Goal: Use online tool/utility: Utilize a website feature to perform a specific function

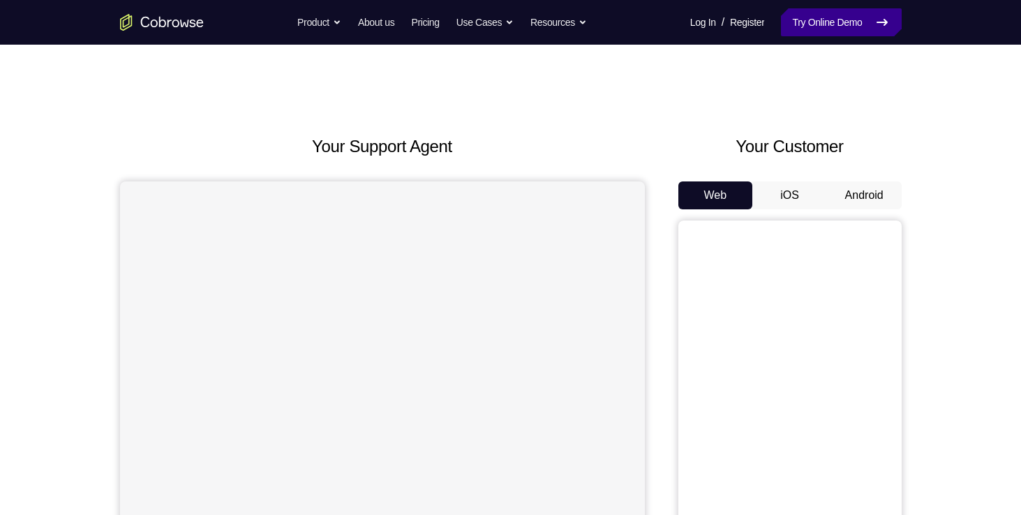
click at [802, 29] on link "Try Online Demo" at bounding box center [841, 22] width 120 height 28
click at [854, 200] on button "Android" at bounding box center [864, 195] width 75 height 28
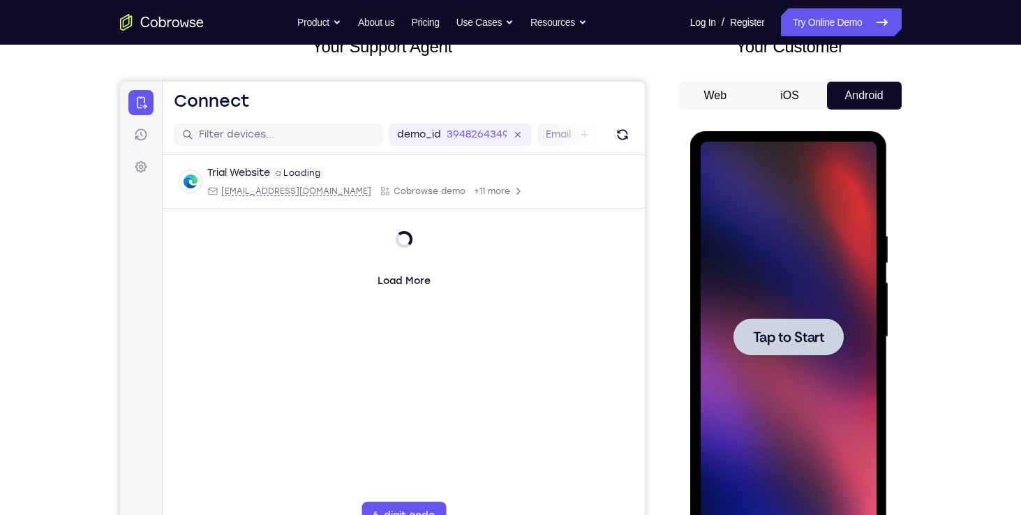
click at [756, 340] on span "Tap to Start" at bounding box center [788, 337] width 71 height 14
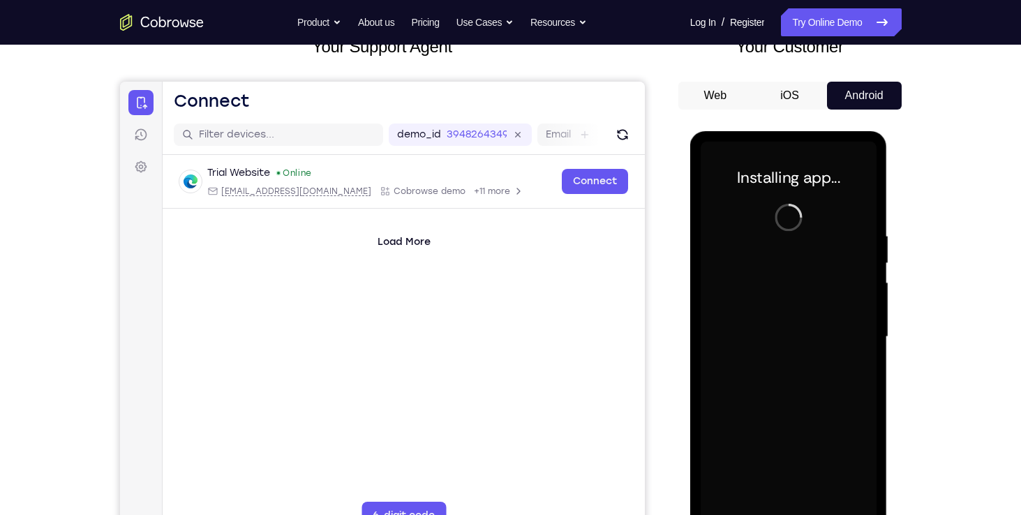
scroll to position [156, 0]
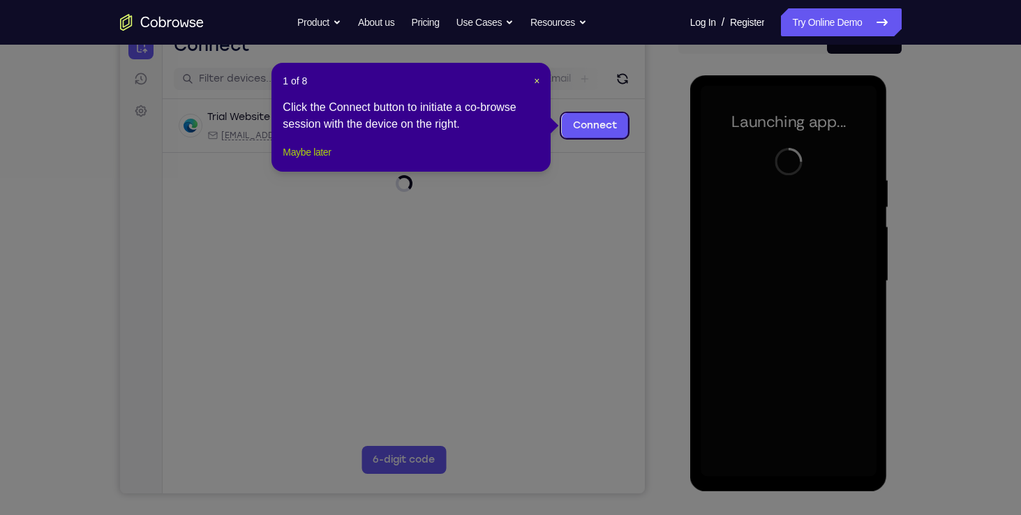
click at [324, 160] on button "Maybe later" at bounding box center [307, 152] width 48 height 17
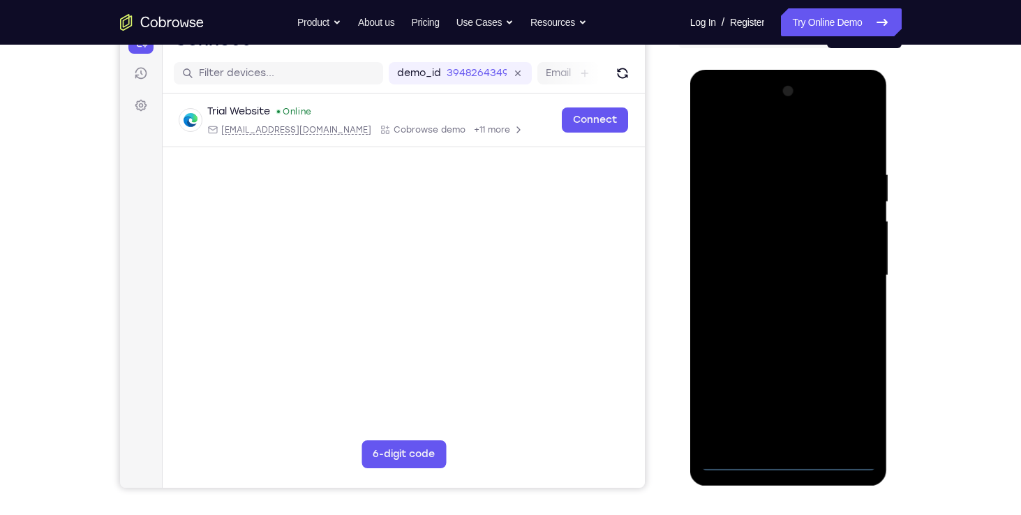
scroll to position [163, 0]
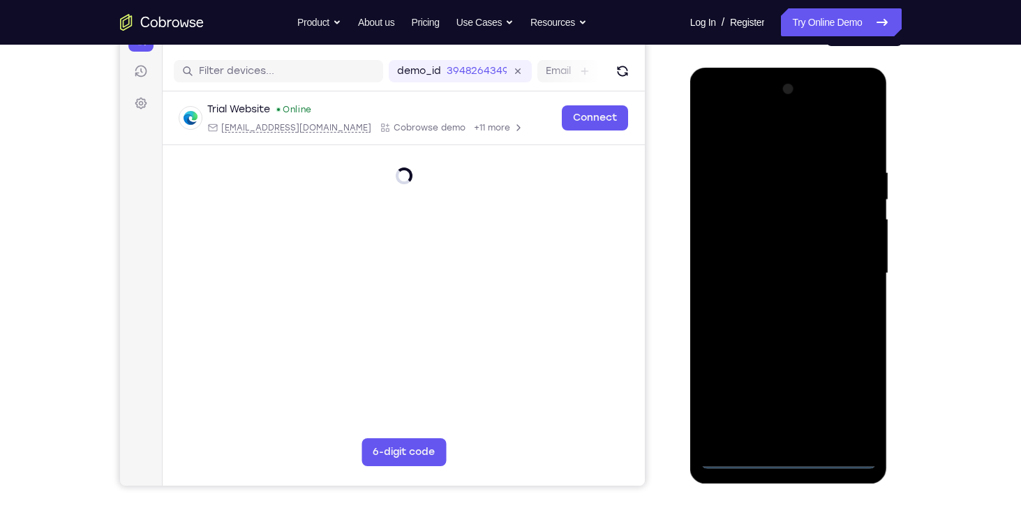
click at [782, 458] on div at bounding box center [788, 273] width 176 height 391
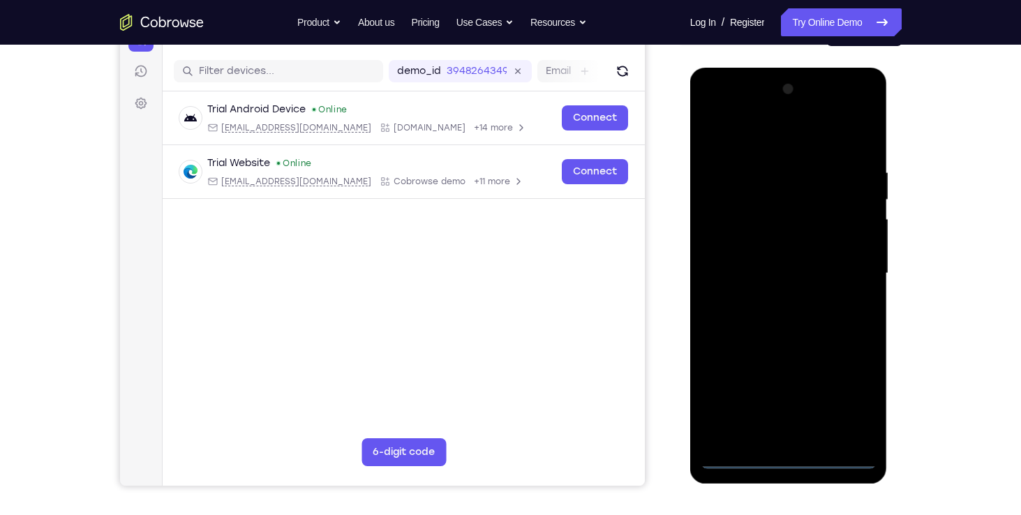
click at [846, 399] on div at bounding box center [788, 273] width 176 height 391
click at [767, 134] on div at bounding box center [788, 273] width 176 height 391
click at [850, 278] on div at bounding box center [788, 273] width 176 height 391
click at [771, 299] on div at bounding box center [788, 273] width 176 height 391
click at [771, 255] on div at bounding box center [788, 273] width 176 height 391
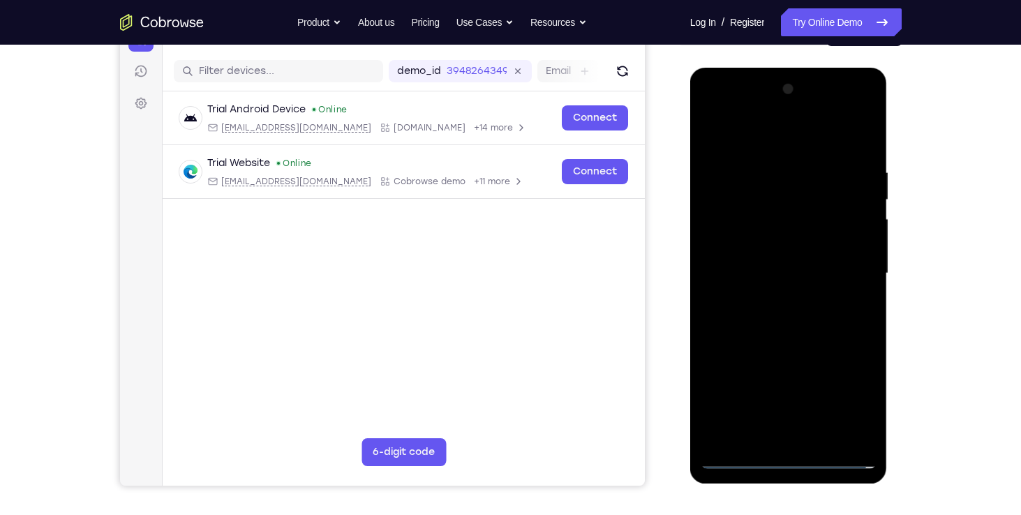
click at [770, 252] on div at bounding box center [788, 273] width 176 height 391
click at [774, 269] on div at bounding box center [788, 273] width 176 height 391
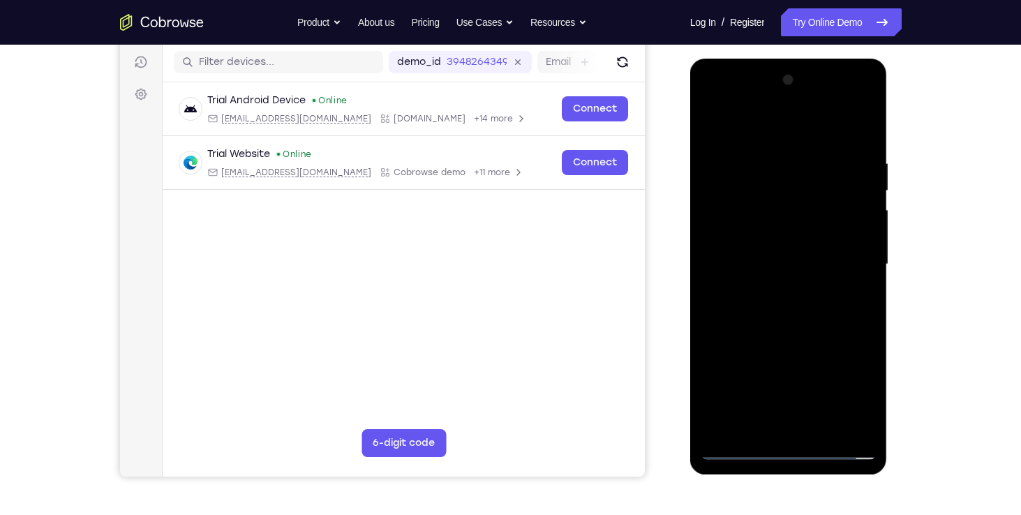
scroll to position [170, 0]
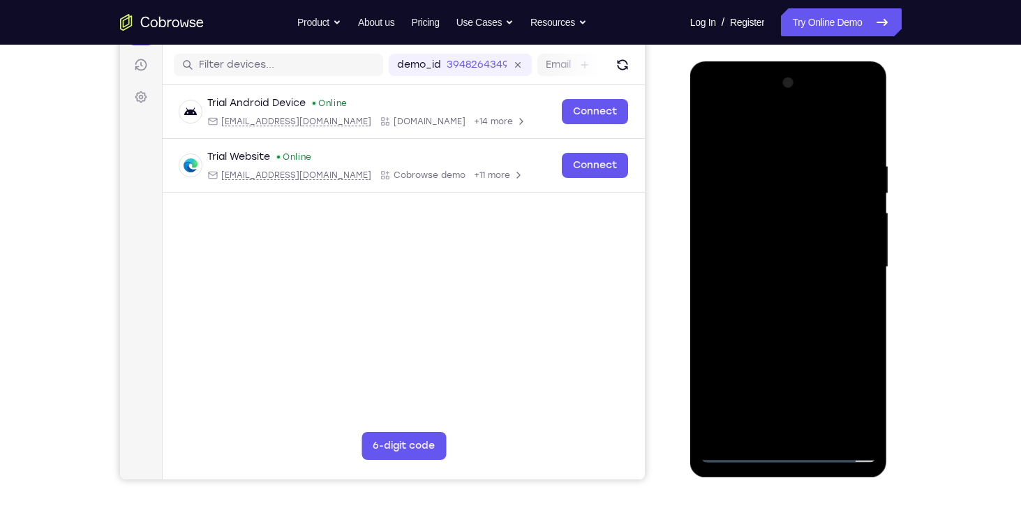
click at [813, 326] on div at bounding box center [788, 267] width 176 height 391
drag, startPoint x: 813, startPoint y: 326, endPoint x: 819, endPoint y: 285, distance: 41.6
drag, startPoint x: 819, startPoint y: 285, endPoint x: 826, endPoint y: 338, distance: 53.5
click at [826, 338] on div at bounding box center [788, 267] width 176 height 391
drag, startPoint x: 826, startPoint y: 338, endPoint x: 825, endPoint y: 278, distance: 59.3
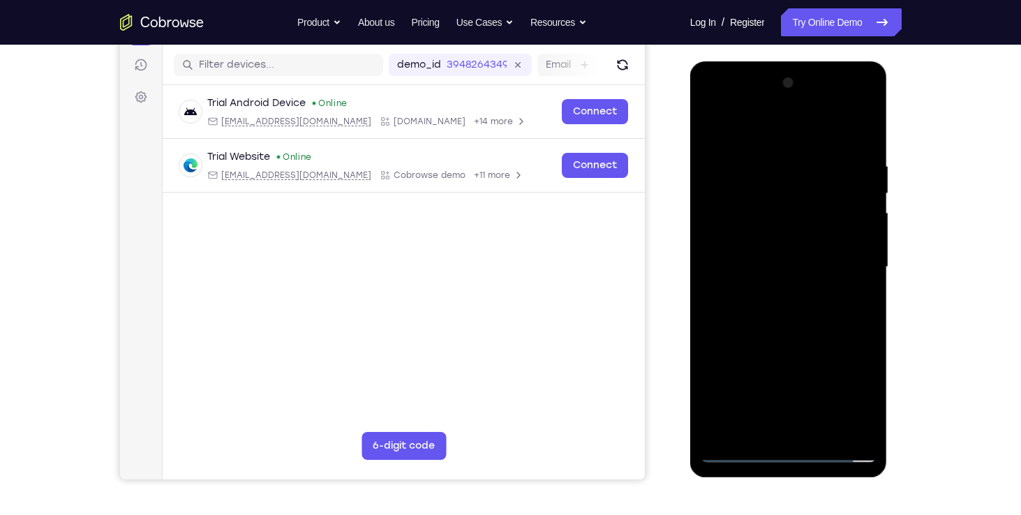
click at [825, 278] on div at bounding box center [788, 267] width 176 height 391
drag, startPoint x: 805, startPoint y: 220, endPoint x: 802, endPoint y: 476, distance: 256.7
click at [802, 476] on div at bounding box center [788, 269] width 197 height 416
drag, startPoint x: 763, startPoint y: 136, endPoint x: 751, endPoint y: 18, distance: 118.5
click at [751, 61] on html "Online web based iOS Simulators and Android Emulators. Run iPhone, iPad, Mobile…" at bounding box center [789, 270] width 199 height 419
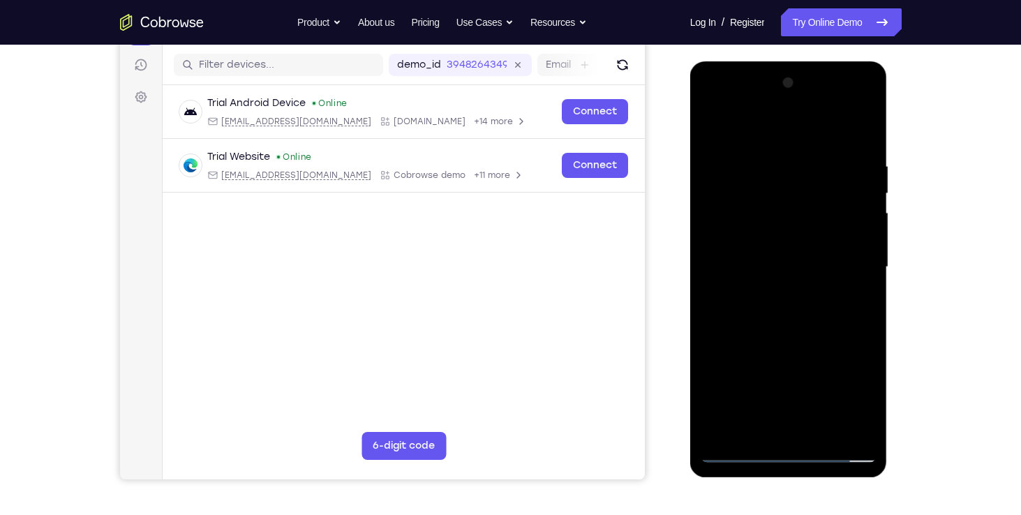
click at [864, 125] on div at bounding box center [788, 267] width 176 height 391
click at [710, 123] on div at bounding box center [788, 267] width 176 height 391
click at [820, 429] on div at bounding box center [788, 267] width 176 height 391
click at [775, 340] on div at bounding box center [788, 267] width 176 height 391
click at [797, 250] on div at bounding box center [788, 267] width 176 height 391
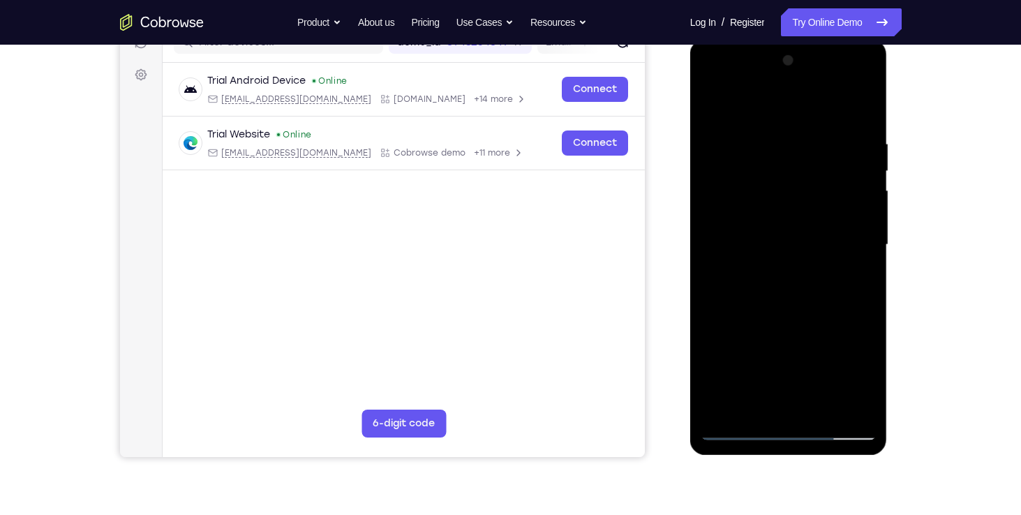
scroll to position [165, 0]
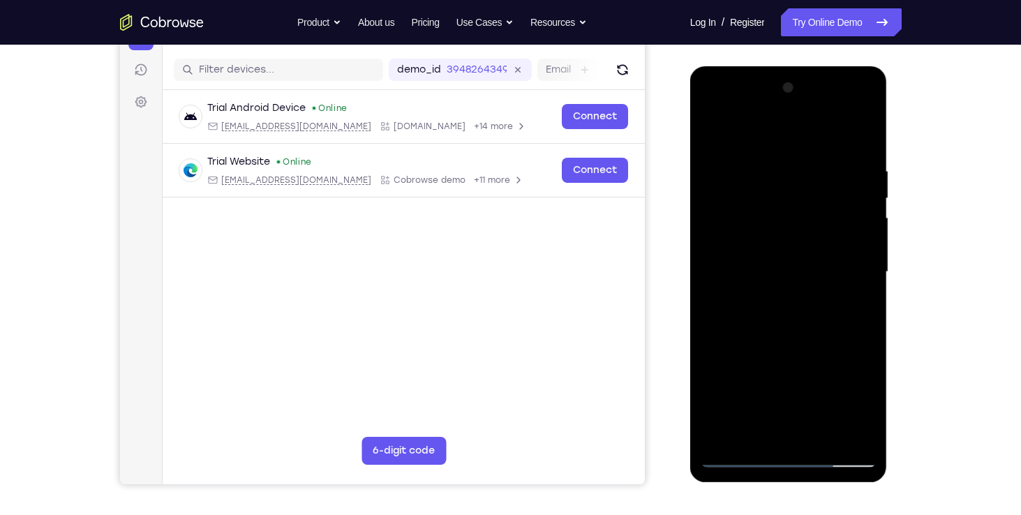
click at [712, 133] on div at bounding box center [788, 272] width 176 height 391
click at [840, 294] on div at bounding box center [788, 272] width 176 height 391
drag, startPoint x: 830, startPoint y: 246, endPoint x: 841, endPoint y: 346, distance: 100.4
click at [841, 346] on div at bounding box center [788, 272] width 176 height 391
drag, startPoint x: 841, startPoint y: 346, endPoint x: 831, endPoint y: 197, distance: 149.0
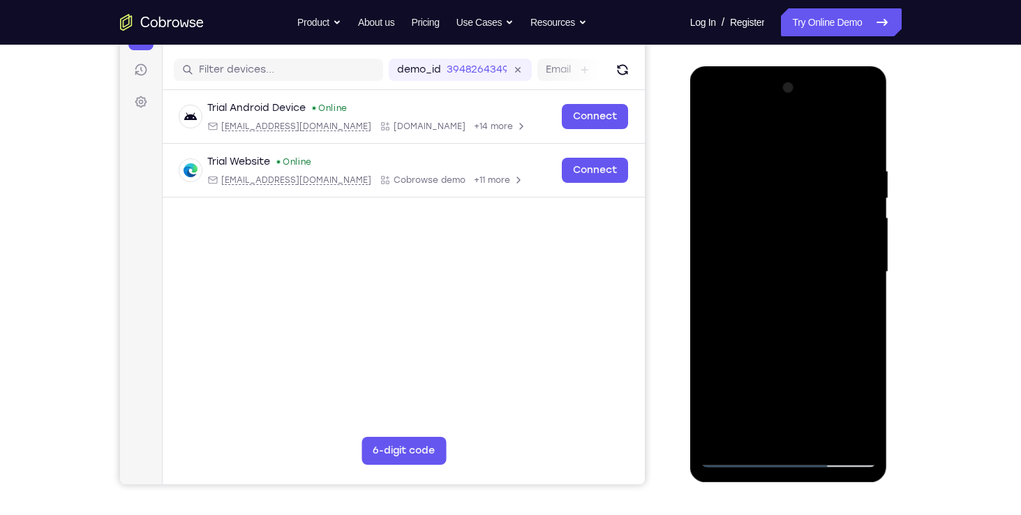
click at [831, 197] on div at bounding box center [788, 272] width 176 height 391
click at [813, 363] on div at bounding box center [788, 272] width 176 height 391
click at [732, 462] on div at bounding box center [788, 272] width 176 height 391
click at [840, 344] on div at bounding box center [788, 272] width 176 height 391
click at [770, 325] on div at bounding box center [788, 272] width 176 height 391
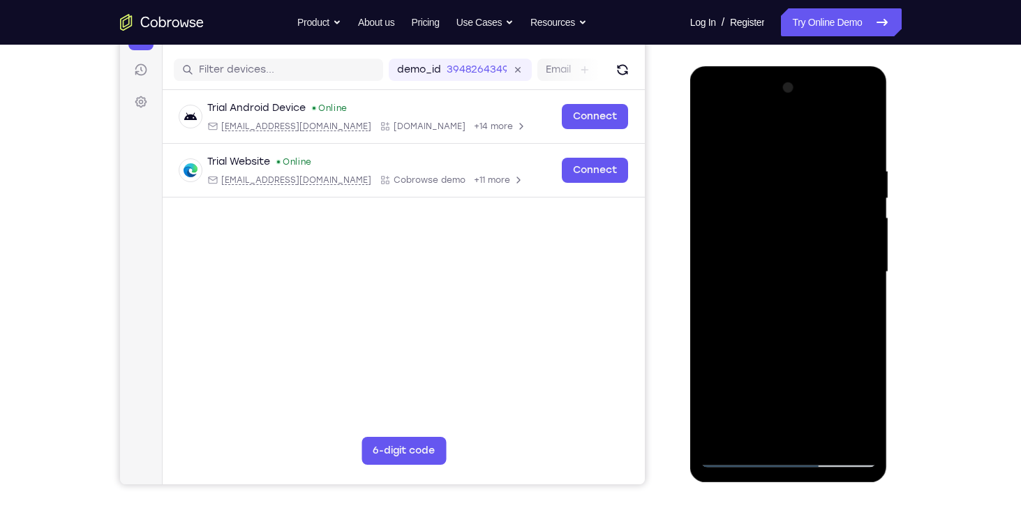
click at [849, 338] on div at bounding box center [788, 272] width 176 height 391
click at [780, 331] on div at bounding box center [788, 272] width 176 height 391
click at [852, 306] on div at bounding box center [788, 272] width 176 height 391
click at [737, 449] on div at bounding box center [788, 272] width 176 height 391
click at [737, 453] on div at bounding box center [788, 272] width 176 height 391
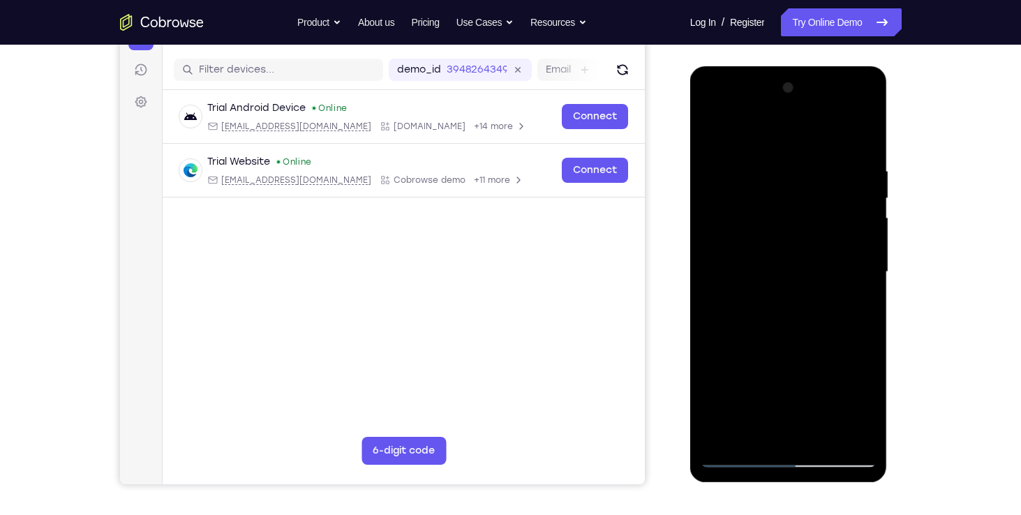
click at [710, 128] on div at bounding box center [788, 272] width 176 height 391
drag, startPoint x: 847, startPoint y: 356, endPoint x: 823, endPoint y: 235, distance: 123.7
click at [823, 235] on div at bounding box center [788, 272] width 176 height 391
drag, startPoint x: 819, startPoint y: 302, endPoint x: 829, endPoint y: 147, distance: 155.2
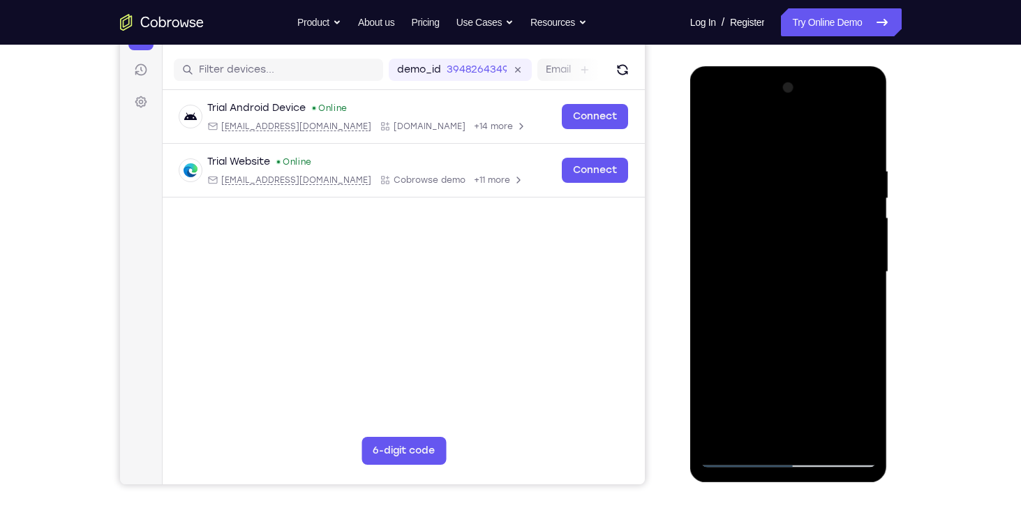
click at [829, 147] on div at bounding box center [788, 272] width 176 height 391
drag, startPoint x: 812, startPoint y: 253, endPoint x: 821, endPoint y: 121, distance: 132.2
click at [821, 121] on div at bounding box center [788, 272] width 176 height 391
drag, startPoint x: 818, startPoint y: 313, endPoint x: 810, endPoint y: 200, distance: 114.0
click at [810, 200] on div at bounding box center [788, 272] width 176 height 391
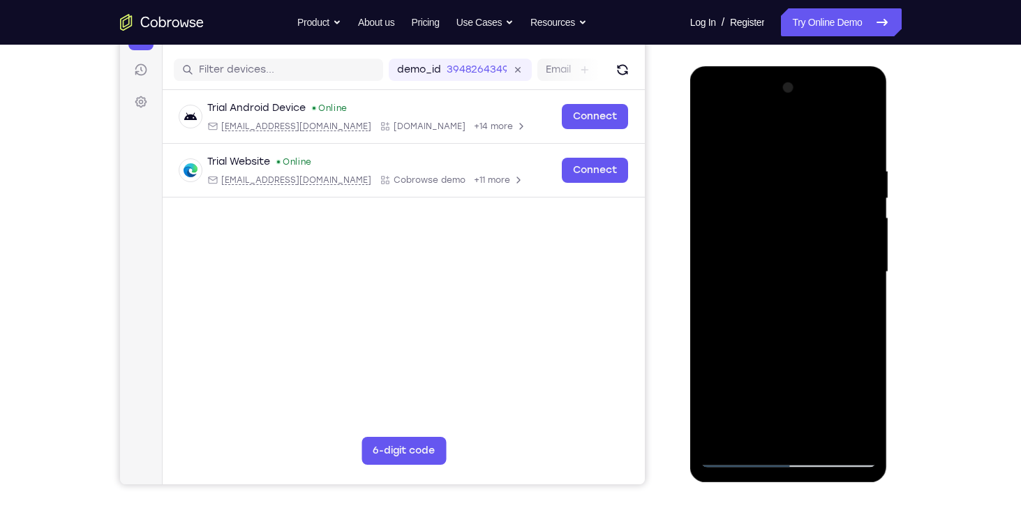
drag, startPoint x: 805, startPoint y: 300, endPoint x: 804, endPoint y: 243, distance: 57.2
click at [804, 243] on div at bounding box center [788, 272] width 176 height 391
drag, startPoint x: 804, startPoint y: 243, endPoint x: 869, endPoint y: 504, distance: 269.5
click at [869, 485] on html "Online web based iOS Simulators and Android Emulators. Run iPhone, iPad, Mobile…" at bounding box center [789, 275] width 199 height 419
click at [767, 160] on div at bounding box center [788, 272] width 176 height 391
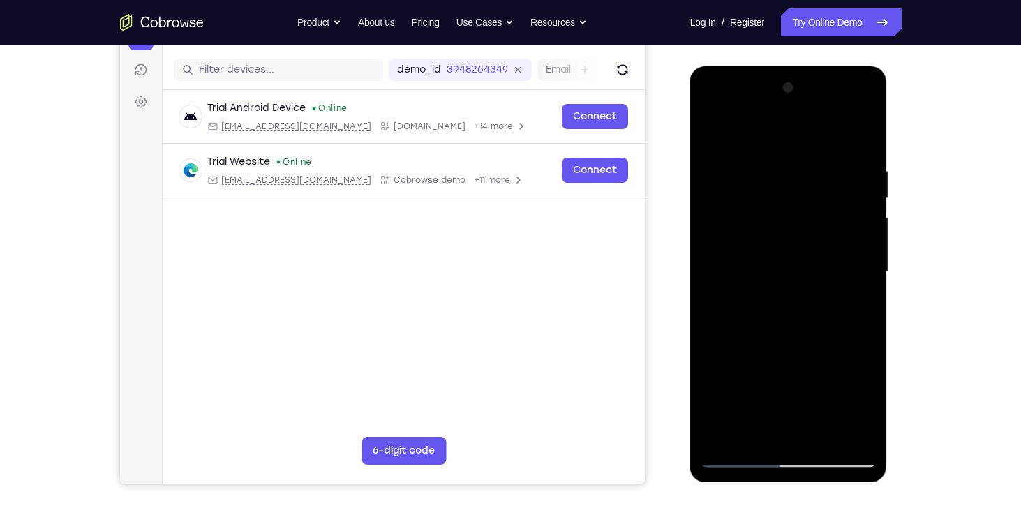
click at [849, 360] on div at bounding box center [788, 272] width 176 height 391
click at [860, 251] on div at bounding box center [788, 272] width 176 height 391
click at [862, 253] on div at bounding box center [788, 272] width 176 height 391
click at [859, 434] on div at bounding box center [788, 272] width 176 height 391
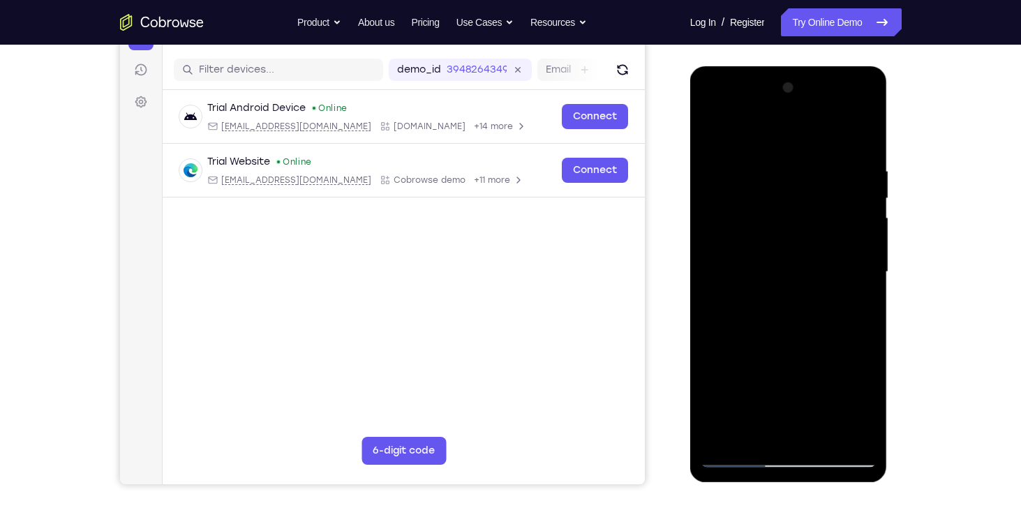
click at [844, 291] on div at bounding box center [788, 272] width 176 height 391
click at [858, 432] on div at bounding box center [788, 272] width 176 height 391
click at [864, 330] on div at bounding box center [788, 272] width 176 height 391
click at [843, 430] on div at bounding box center [788, 272] width 176 height 391
click at [855, 237] on div at bounding box center [788, 272] width 176 height 391
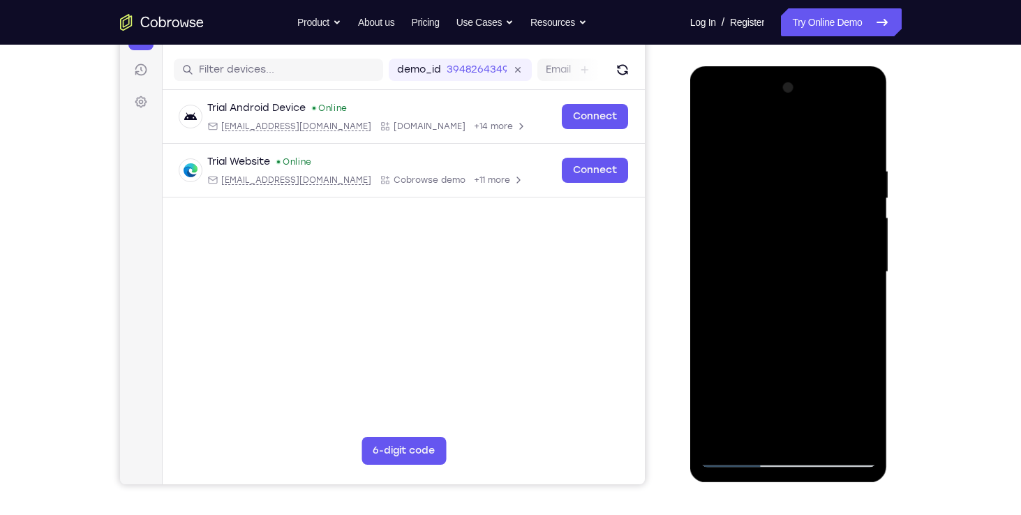
click at [856, 240] on div at bounding box center [788, 272] width 176 height 391
click at [843, 429] on div at bounding box center [788, 272] width 176 height 391
click at [852, 211] on div at bounding box center [788, 272] width 176 height 391
click at [855, 211] on div at bounding box center [788, 272] width 176 height 391
drag, startPoint x: 744, startPoint y: 324, endPoint x: 817, endPoint y: 328, distance: 73.3
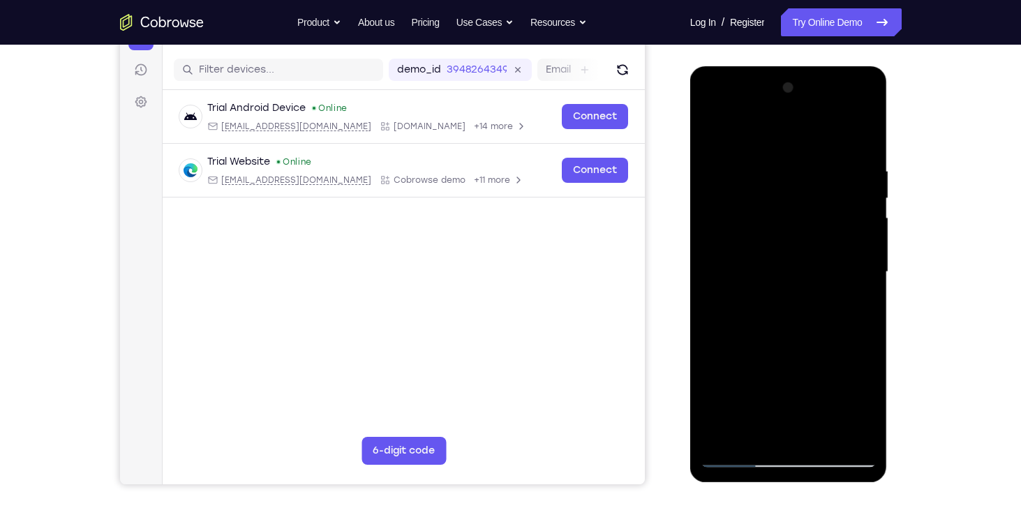
click at [817, 328] on div at bounding box center [788, 272] width 176 height 391
click at [858, 431] on div at bounding box center [788, 272] width 176 height 391
click at [795, 433] on div at bounding box center [788, 272] width 176 height 391
click at [726, 356] on div at bounding box center [788, 272] width 176 height 391
click at [807, 381] on div at bounding box center [788, 272] width 176 height 391
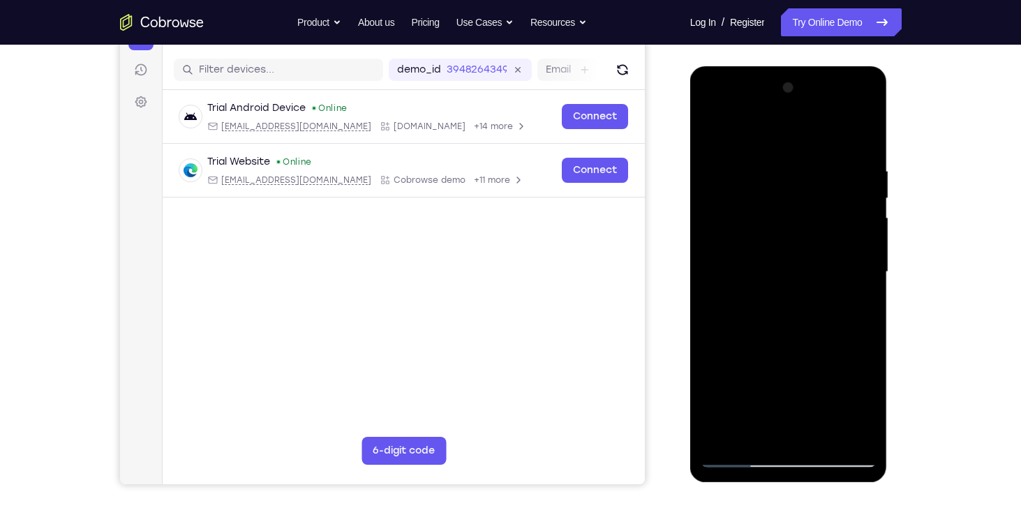
click at [848, 359] on div at bounding box center [788, 272] width 176 height 391
click at [738, 382] on div at bounding box center [788, 272] width 176 height 391
click at [746, 350] on div at bounding box center [788, 272] width 176 height 391
click at [792, 431] on div at bounding box center [788, 272] width 176 height 391
click at [866, 359] on div at bounding box center [788, 272] width 176 height 391
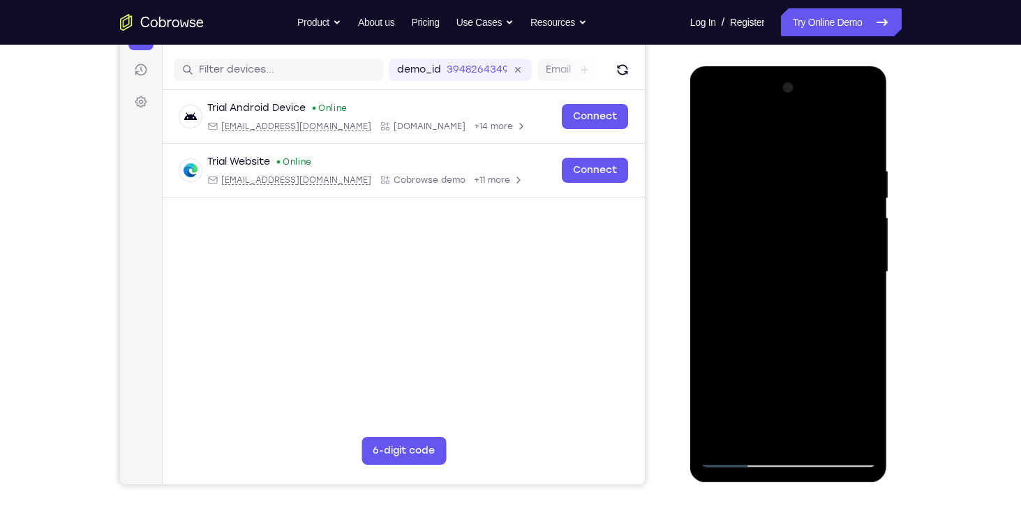
click at [830, 351] on div at bounding box center [788, 272] width 176 height 391
click at [736, 381] on div at bounding box center [788, 272] width 176 height 391
click at [779, 355] on div at bounding box center [788, 272] width 176 height 391
click at [809, 349] on div at bounding box center [788, 272] width 176 height 391
click at [760, 356] on div at bounding box center [788, 272] width 176 height 391
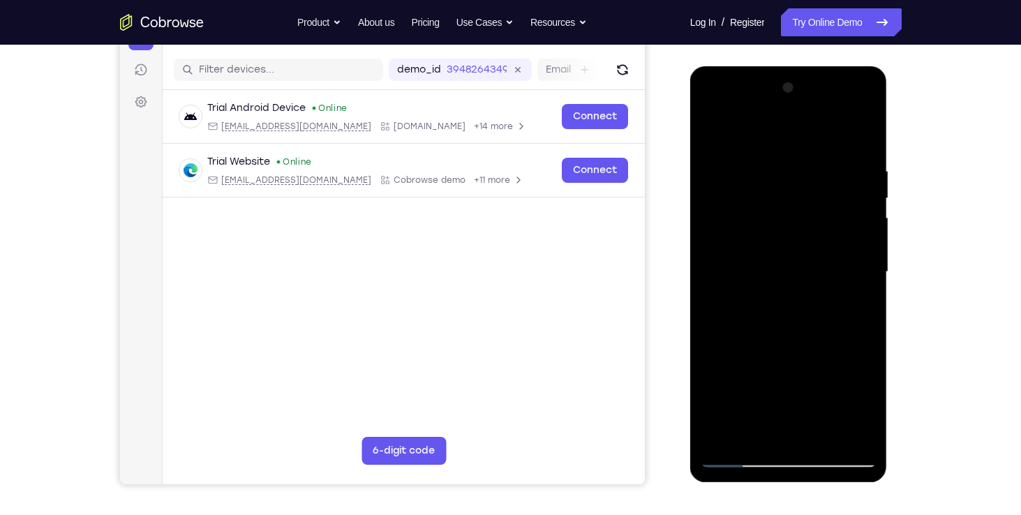
click at [746, 352] on div at bounding box center [788, 272] width 176 height 391
click at [786, 331] on div at bounding box center [788, 272] width 176 height 391
click at [785, 330] on div at bounding box center [788, 272] width 176 height 391
click at [793, 329] on div at bounding box center [788, 272] width 176 height 391
click at [716, 426] on div at bounding box center [788, 272] width 176 height 391
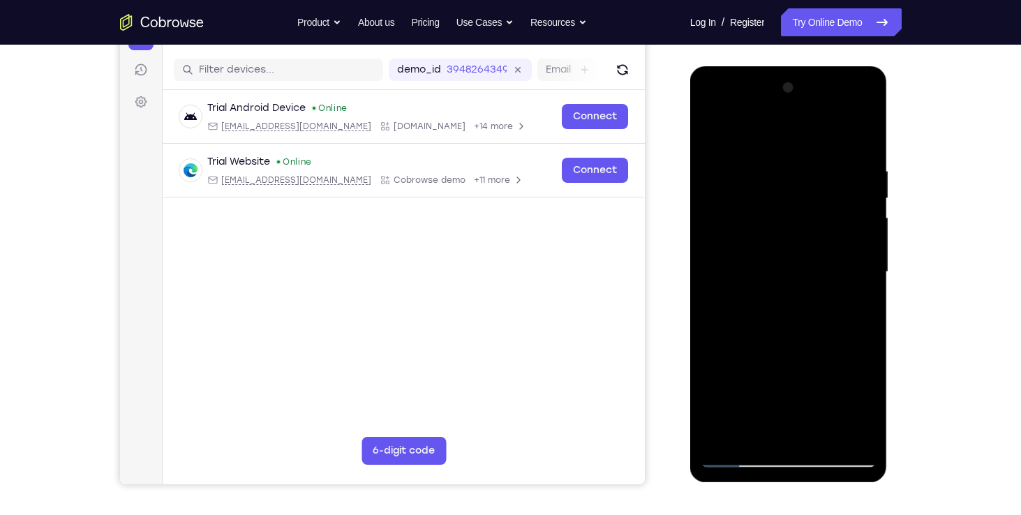
click at [843, 406] on div at bounding box center [788, 272] width 176 height 391
click at [865, 429] on div at bounding box center [788, 272] width 176 height 391
click at [746, 456] on div at bounding box center [788, 272] width 176 height 391
click at [857, 428] on div at bounding box center [788, 272] width 176 height 391
click at [781, 426] on div at bounding box center [788, 272] width 176 height 391
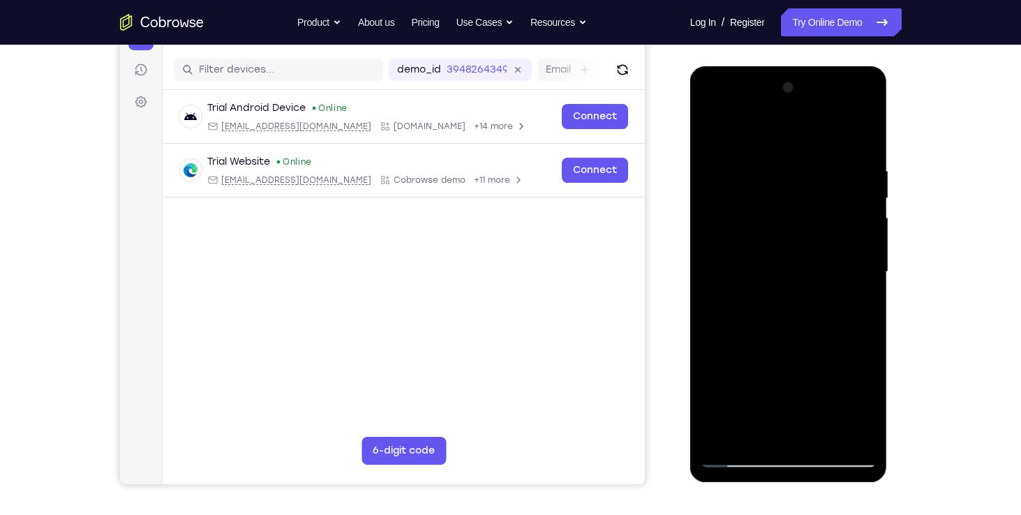
click at [736, 453] on div at bounding box center [788, 272] width 176 height 391
click at [853, 428] on div at bounding box center [788, 272] width 176 height 391
click at [862, 302] on div at bounding box center [788, 272] width 176 height 391
drag, startPoint x: 862, startPoint y: 302, endPoint x: 675, endPoint y: 289, distance: 188.1
click at [690, 289] on html "Online web based iOS Simulators and Android Emulators. Run iPhone, iPad, Mobile…" at bounding box center [789, 275] width 199 height 419
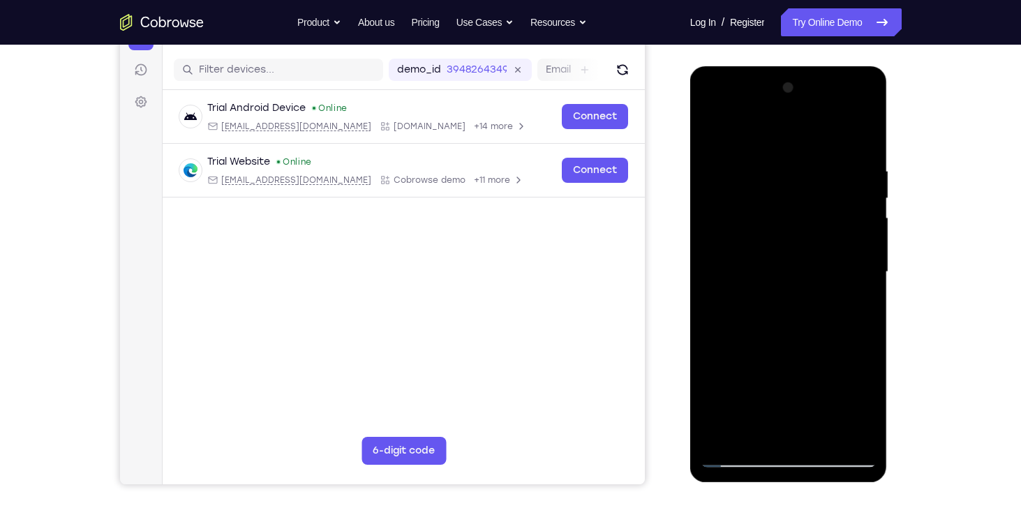
drag, startPoint x: 835, startPoint y: 258, endPoint x: 822, endPoint y: 417, distance: 159.6
click at [822, 417] on div at bounding box center [788, 272] width 176 height 391
click at [739, 455] on div at bounding box center [788, 272] width 176 height 391
click at [721, 433] on div at bounding box center [788, 272] width 176 height 391
drag, startPoint x: 864, startPoint y: 266, endPoint x: 727, endPoint y: 264, distance: 137.5
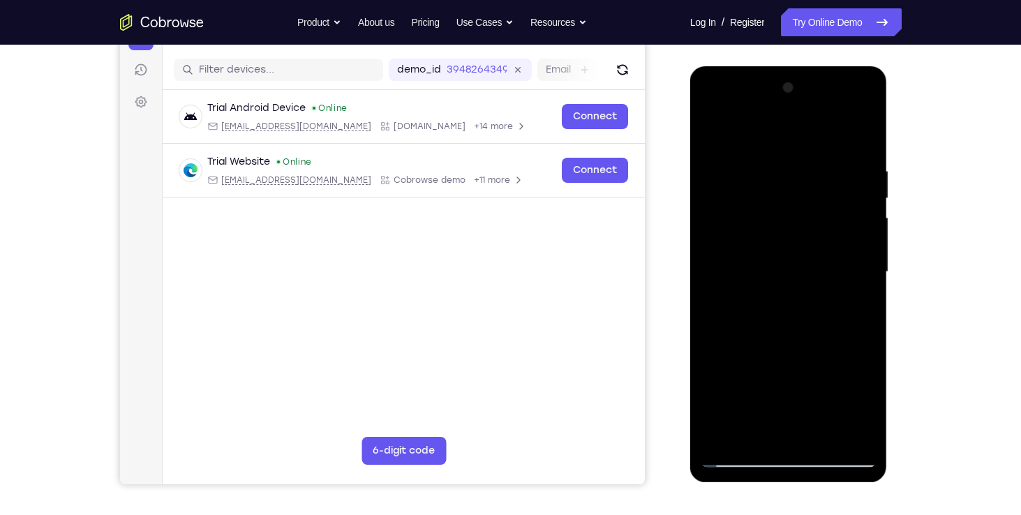
click at [727, 264] on div at bounding box center [788, 272] width 176 height 391
click at [822, 436] on div at bounding box center [788, 272] width 176 height 391
drag, startPoint x: 808, startPoint y: 315, endPoint x: 818, endPoint y: 177, distance: 138.5
click at [818, 177] on div at bounding box center [788, 272] width 176 height 391
click at [741, 460] on div at bounding box center [788, 272] width 176 height 391
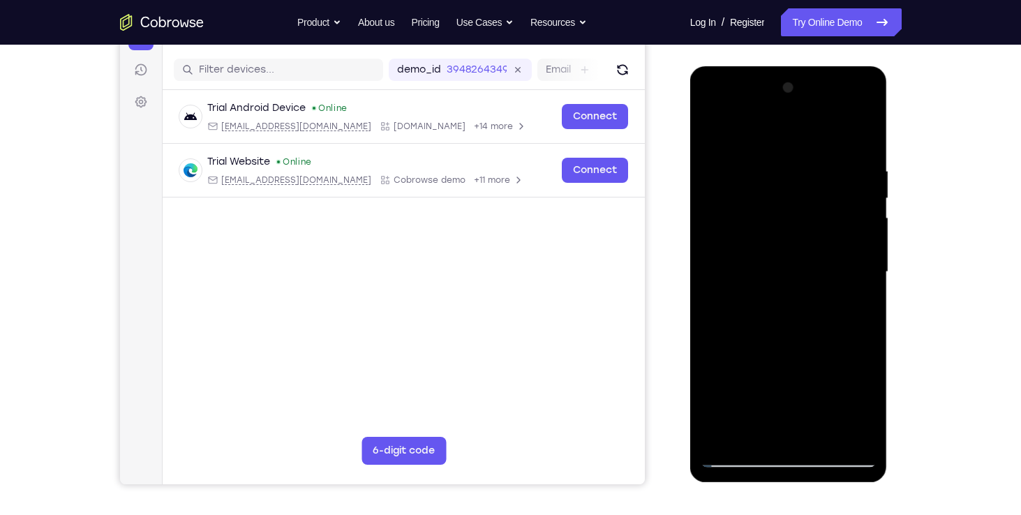
drag, startPoint x: 755, startPoint y: 359, endPoint x: 746, endPoint y: 215, distance: 144.7
click at [746, 215] on div at bounding box center [788, 272] width 176 height 391
drag, startPoint x: 795, startPoint y: 317, endPoint x: 819, endPoint y: 99, distance: 219.0
click at [819, 99] on div at bounding box center [788, 272] width 176 height 391
drag, startPoint x: 822, startPoint y: 266, endPoint x: 821, endPoint y: 68, distance: 198.8
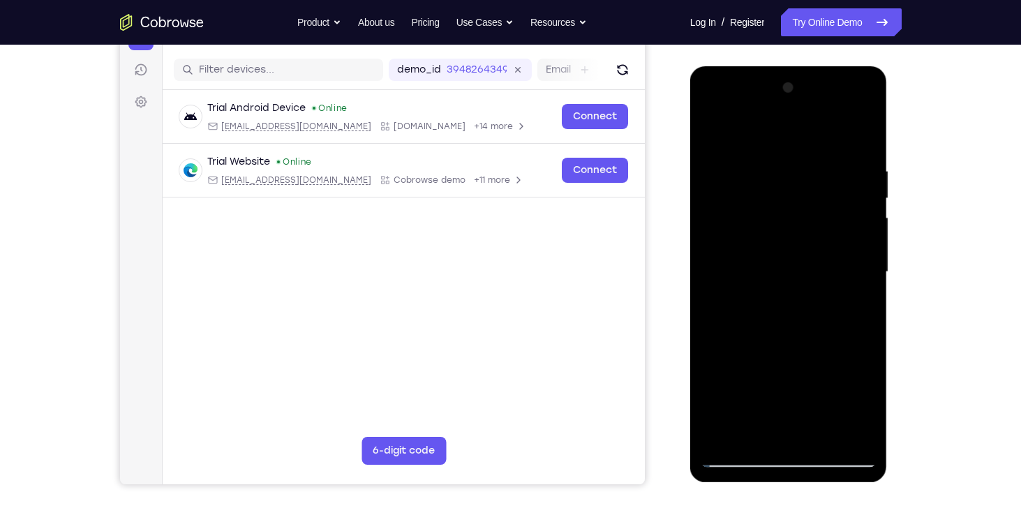
click at [821, 68] on div at bounding box center [788, 274] width 197 height 416
drag, startPoint x: 820, startPoint y: 340, endPoint x: 814, endPoint y: 200, distance: 140.4
click at [814, 200] on div at bounding box center [788, 272] width 176 height 391
drag, startPoint x: 821, startPoint y: 326, endPoint x: 811, endPoint y: 199, distance: 128.0
click at [811, 199] on div at bounding box center [788, 272] width 176 height 391
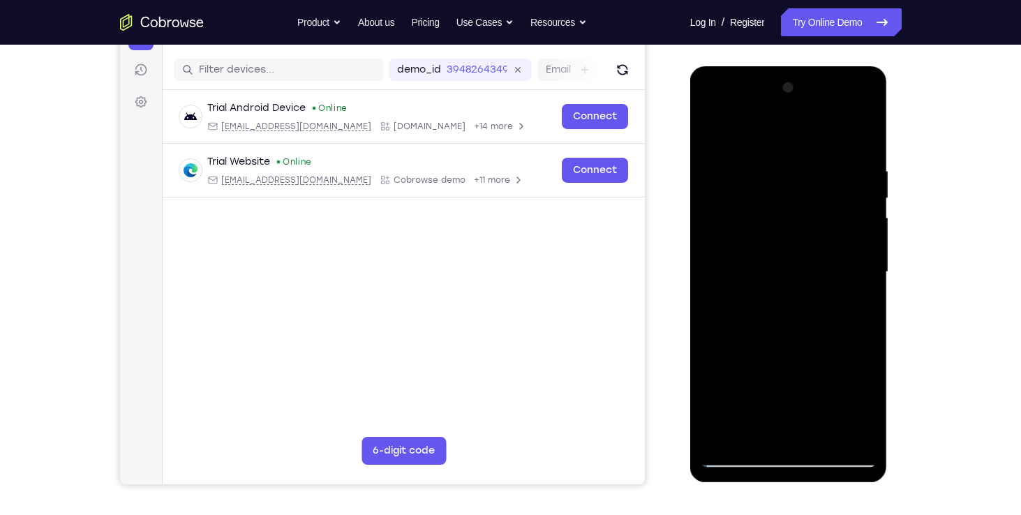
drag, startPoint x: 826, startPoint y: 369, endPoint x: 821, endPoint y: 149, distance: 219.8
click at [821, 149] on div at bounding box center [788, 272] width 176 height 391
drag, startPoint x: 819, startPoint y: 280, endPoint x: 788, endPoint y: 97, distance: 186.1
click at [788, 97] on div at bounding box center [788, 272] width 176 height 391
click at [853, 434] on div at bounding box center [788, 272] width 176 height 391
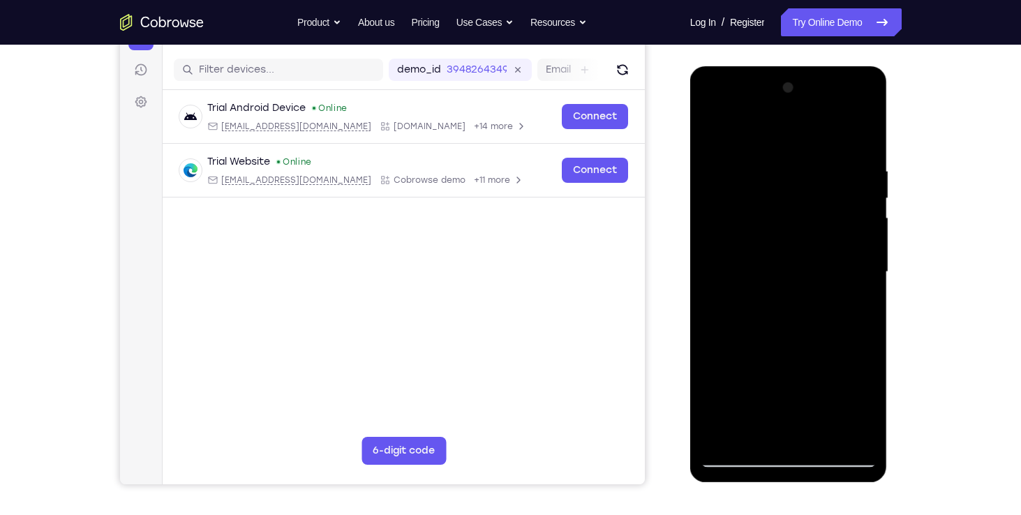
drag, startPoint x: 823, startPoint y: 283, endPoint x: 809, endPoint y: 446, distance: 163.1
click at [809, 446] on div at bounding box center [788, 272] width 176 height 391
